Goal: Find contact information: Find contact information

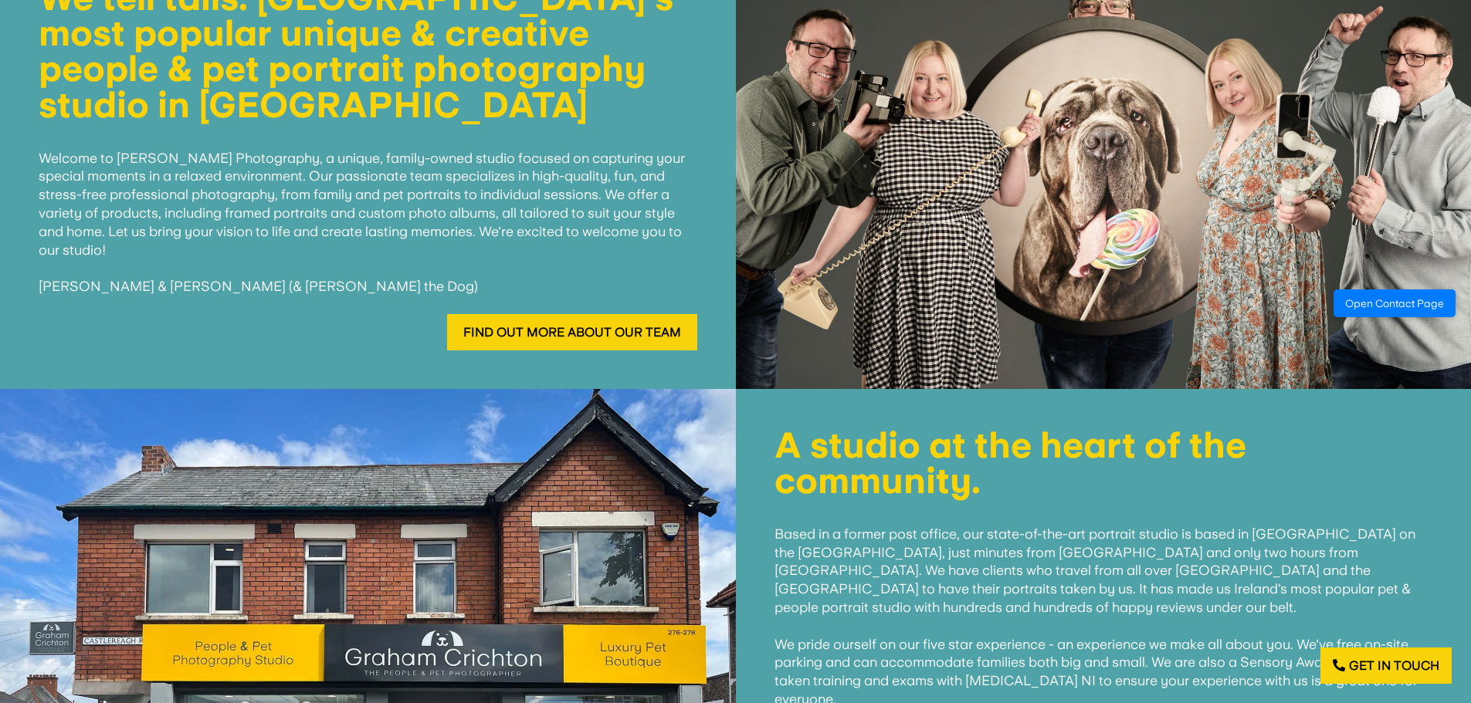
scroll to position [618, 0]
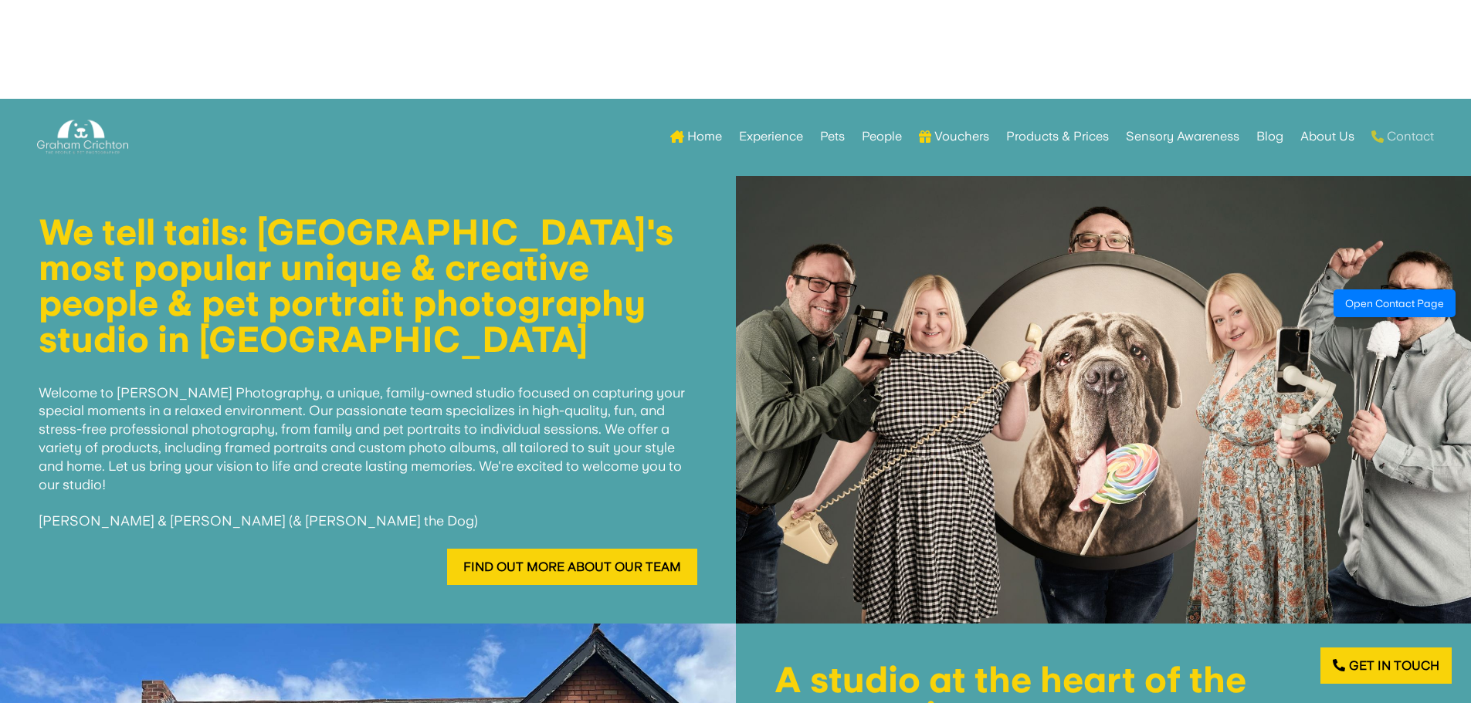
click at [1400, 140] on link "Contact" at bounding box center [1402, 137] width 63 height 60
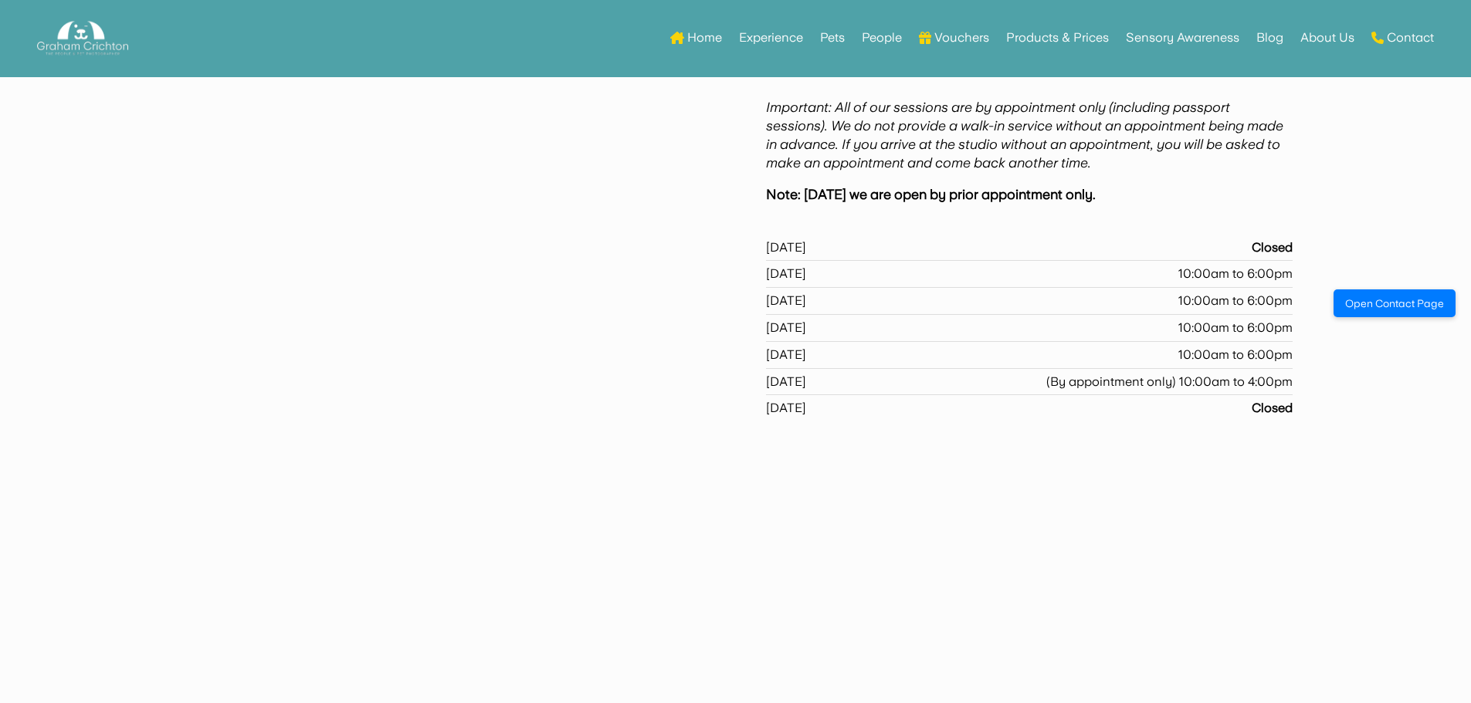
scroll to position [1168, 0]
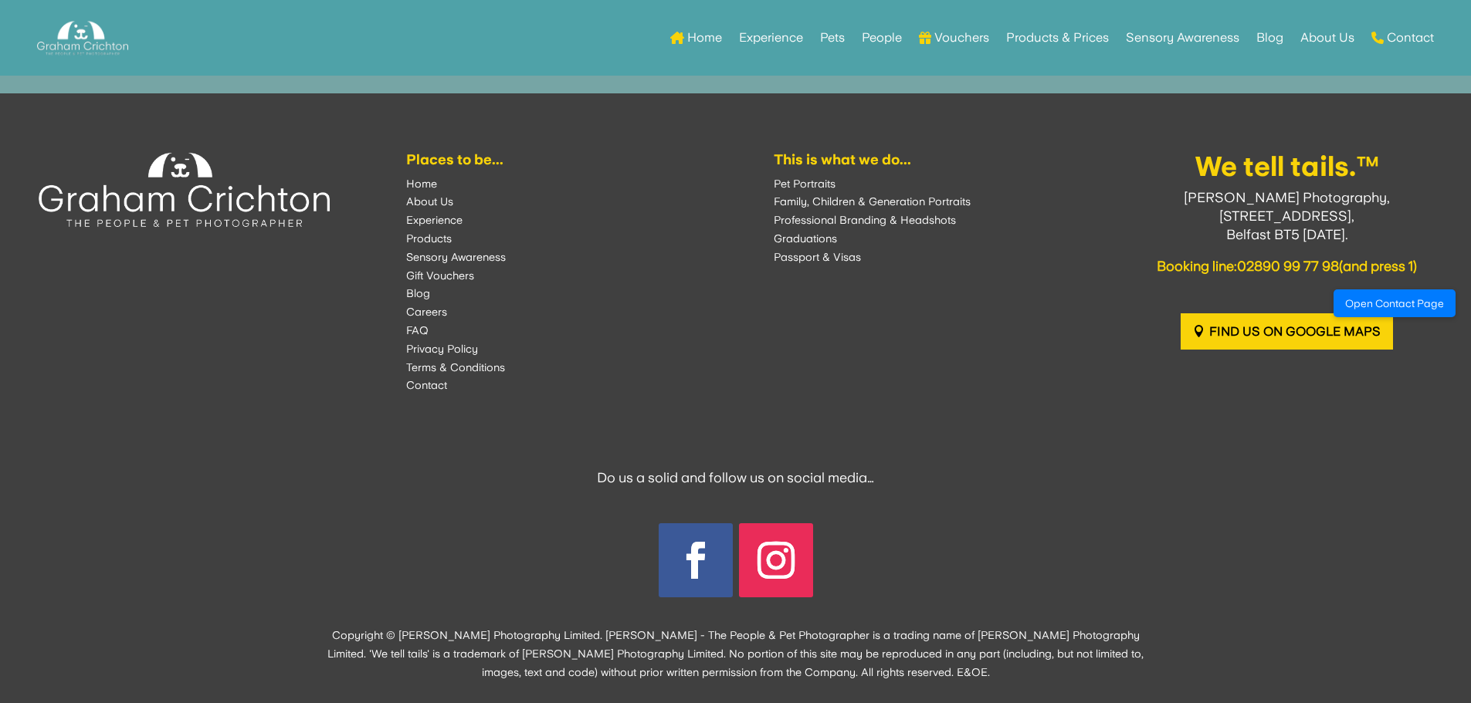
scroll to position [1635, 0]
